Goal: Ask a question

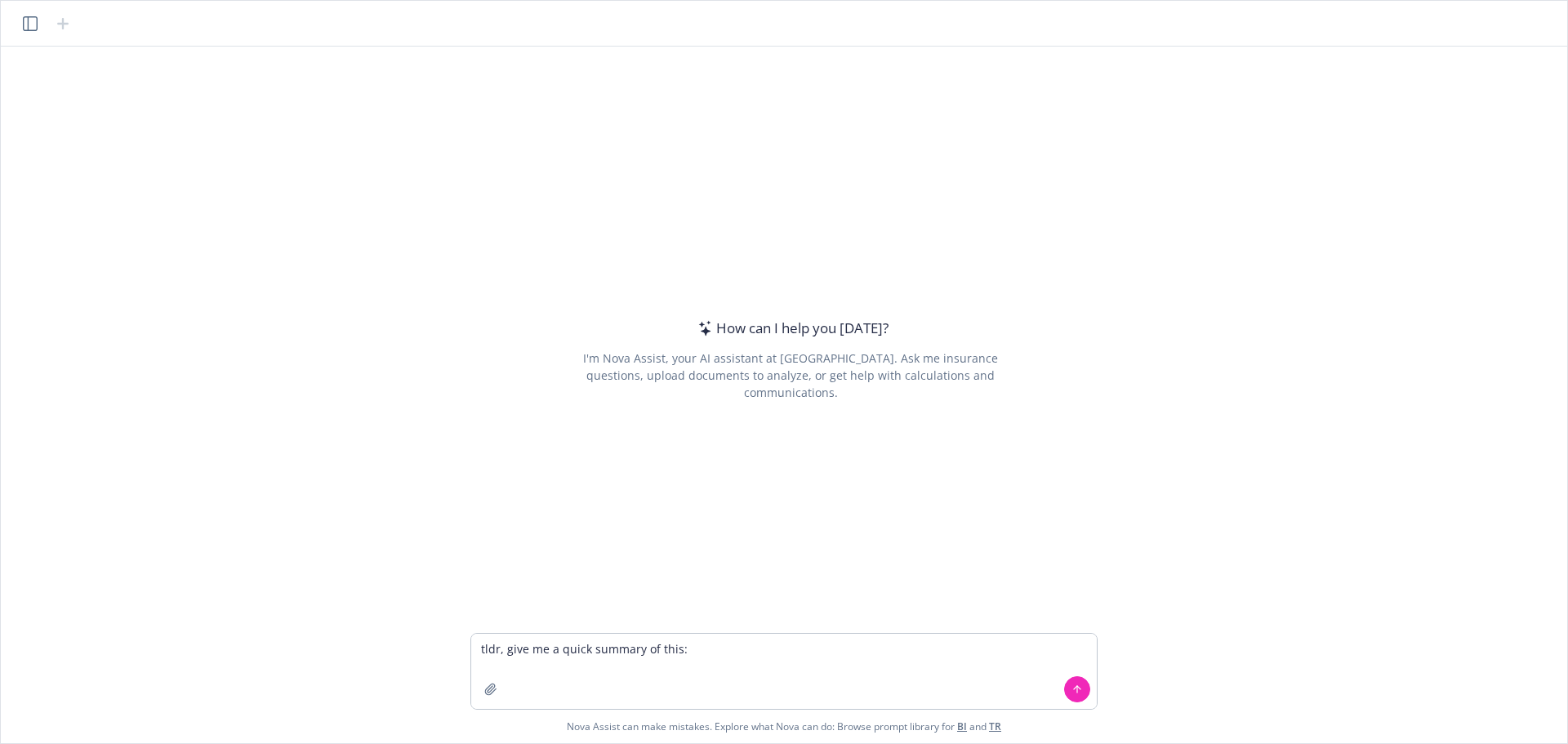
type textarea "lore, ipsu do s ametc adipisc el sedd: 7. Eius temp incid, utlabo etdoloremagn …"
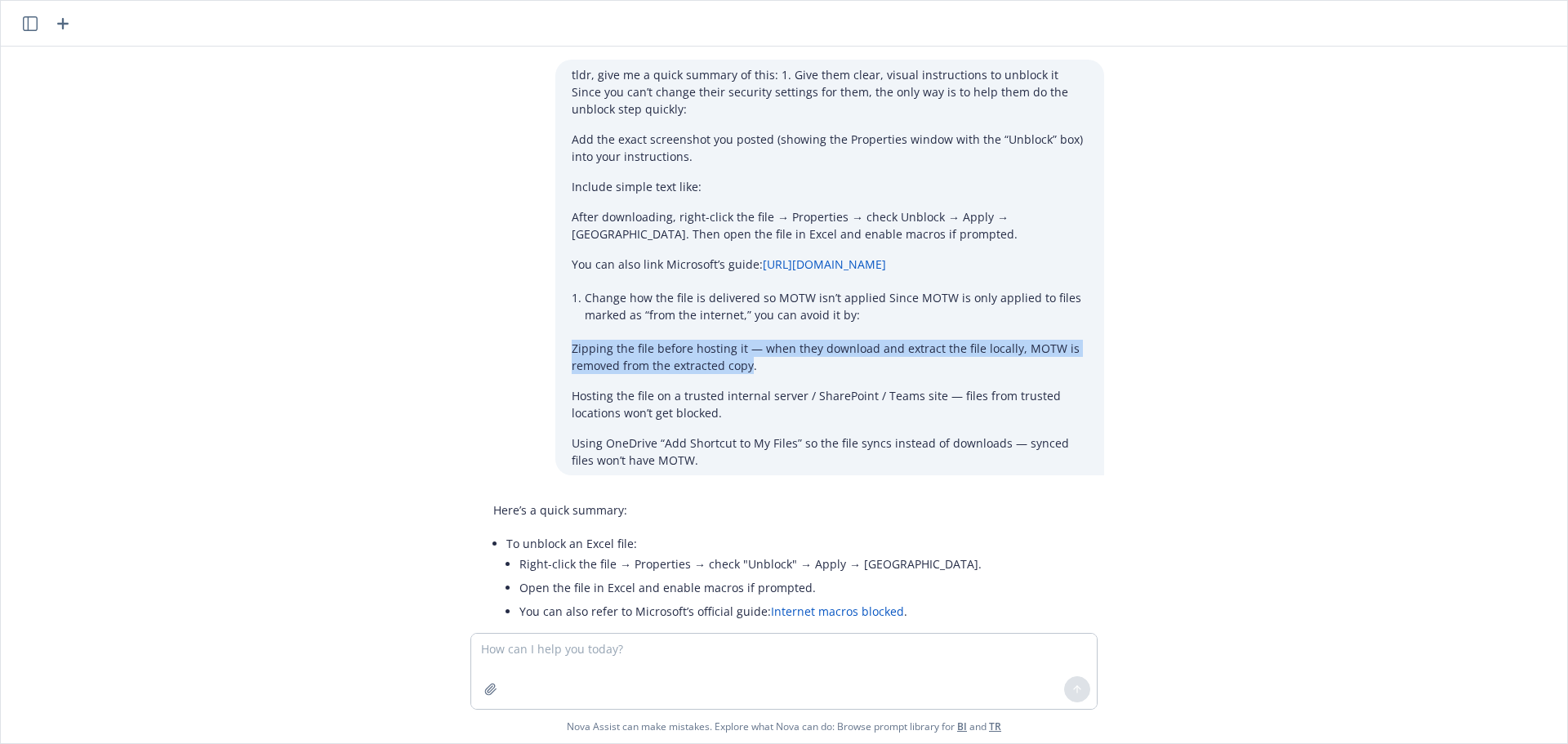
drag, startPoint x: 744, startPoint y: 386, endPoint x: 567, endPoint y: 371, distance: 177.6
click at [571, 371] on p "Zipping the file before hosting it — when they download and extract the file lo…" at bounding box center [829, 356] width 516 height 35
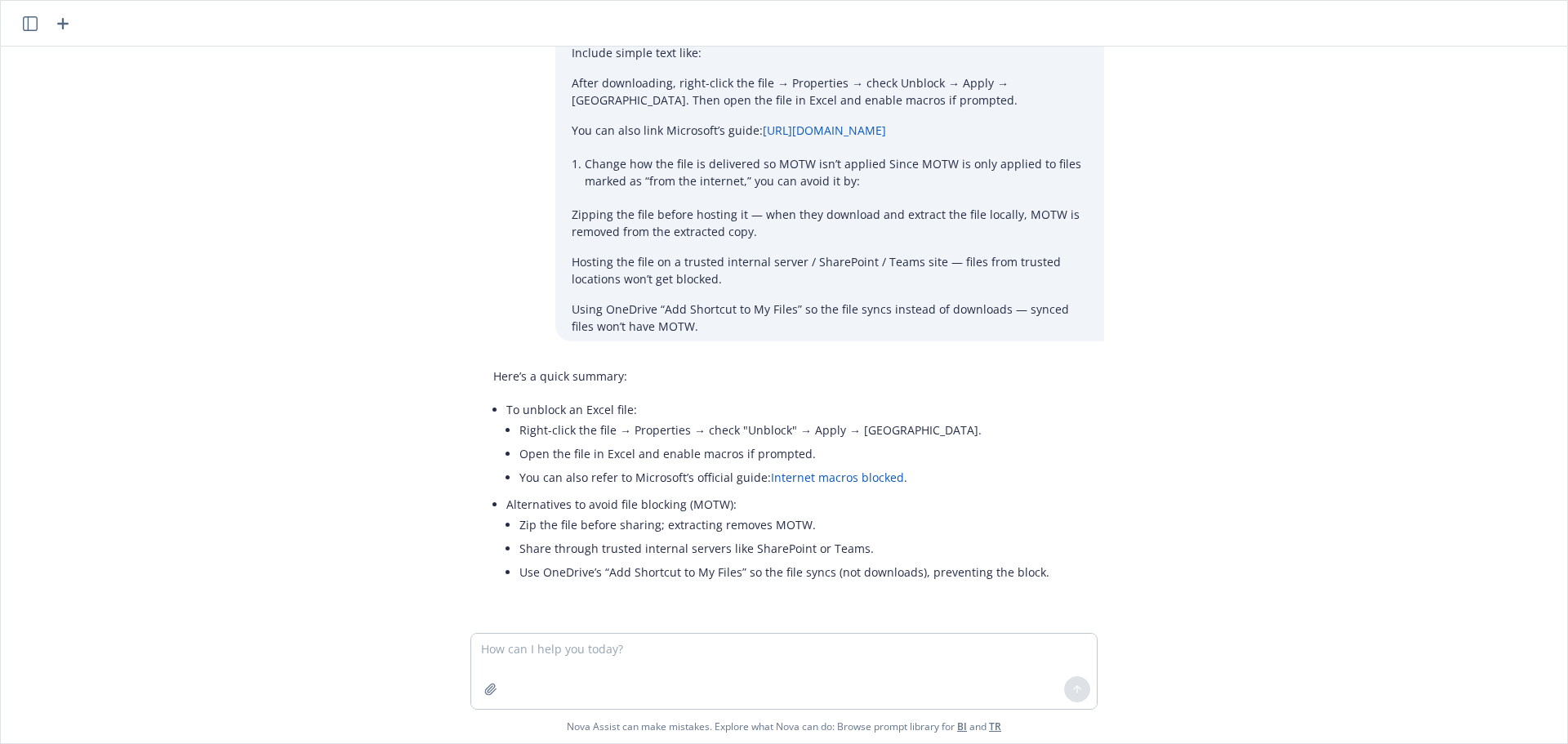
scroll to position [151, 0]
